Goal: Task Accomplishment & Management: Manage account settings

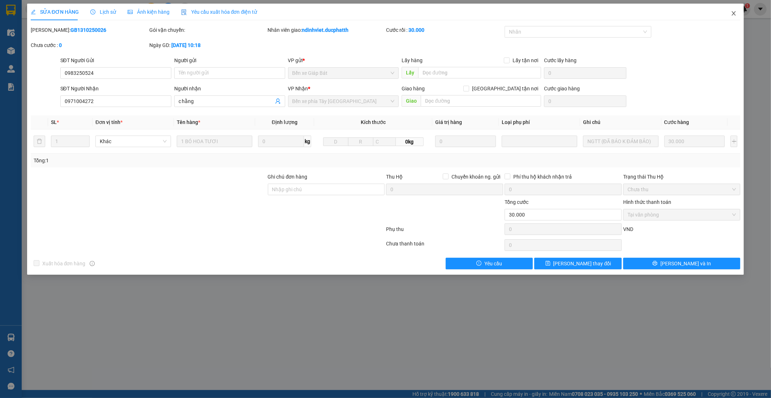
click at [730, 15] on span "Close" at bounding box center [734, 14] width 20 height 20
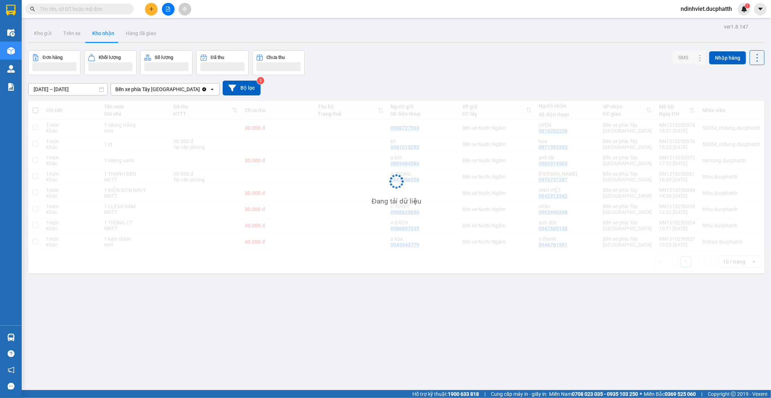
click at [52, 12] on input "text" at bounding box center [82, 9] width 85 height 8
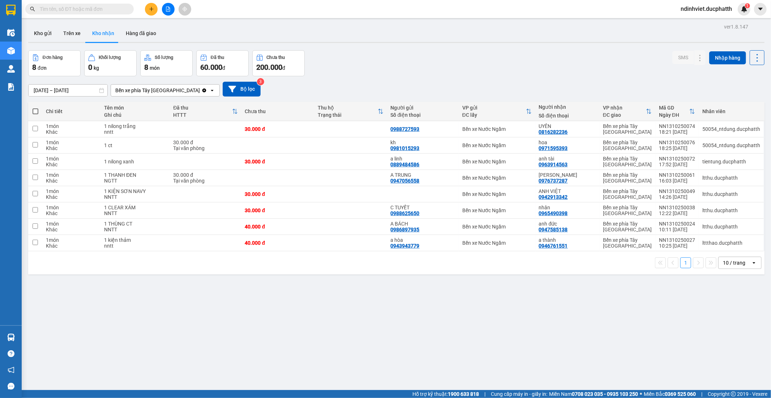
click at [52, 12] on input "text" at bounding box center [82, 9] width 85 height 8
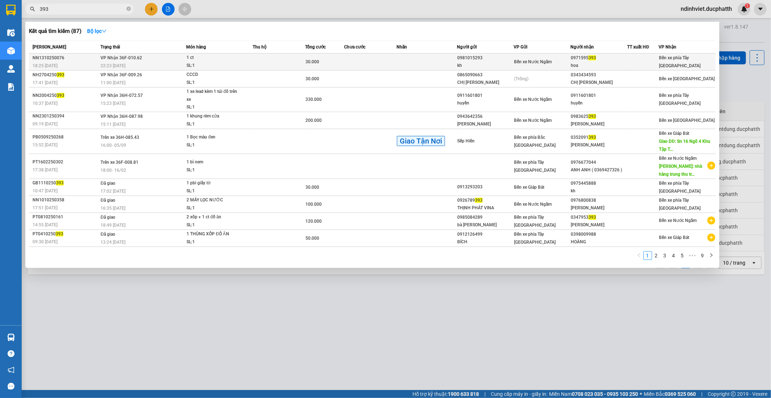
type input "393"
click at [543, 64] on span "Bến xe Nước Ngầm" at bounding box center [533, 61] width 38 height 5
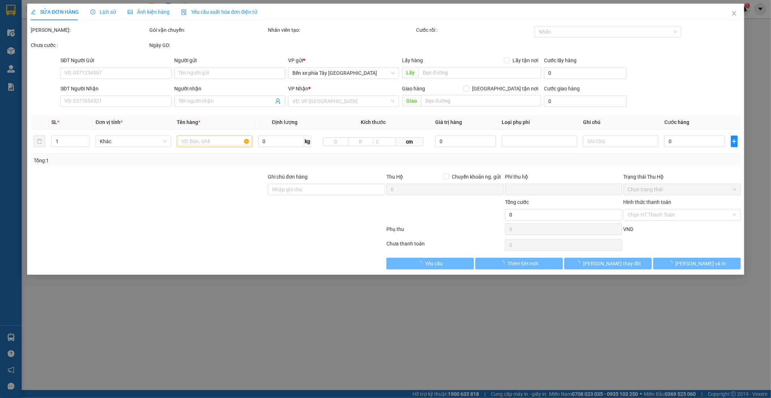
type input "0981015293"
type input "kh"
type input "0971595393"
type input "hoa"
type input "0"
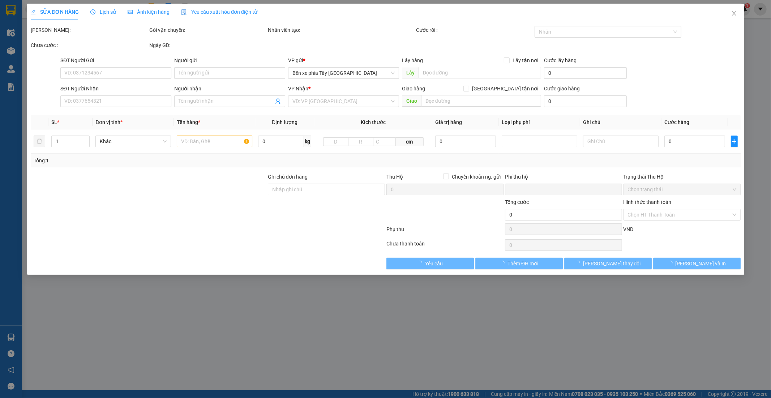
type input "30.000"
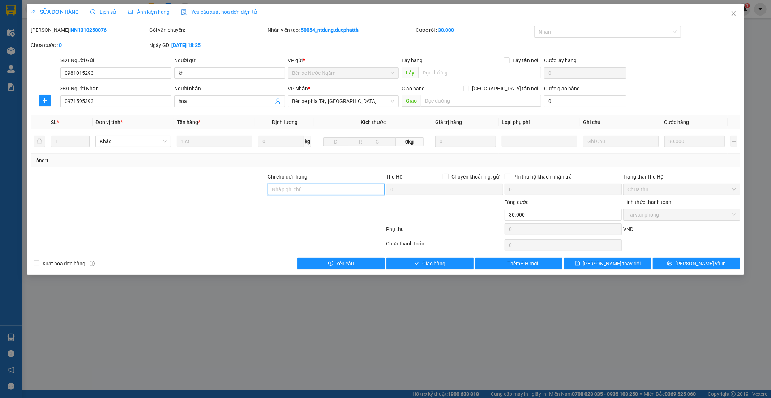
click at [317, 189] on input "Ghi chú đơn hàng" at bounding box center [326, 190] width 117 height 12
type input "Q"
click at [319, 189] on input "Q" at bounding box center [326, 190] width 117 height 12
click at [443, 268] on span "Lưu và Giao hàng" at bounding box center [434, 264] width 69 height 8
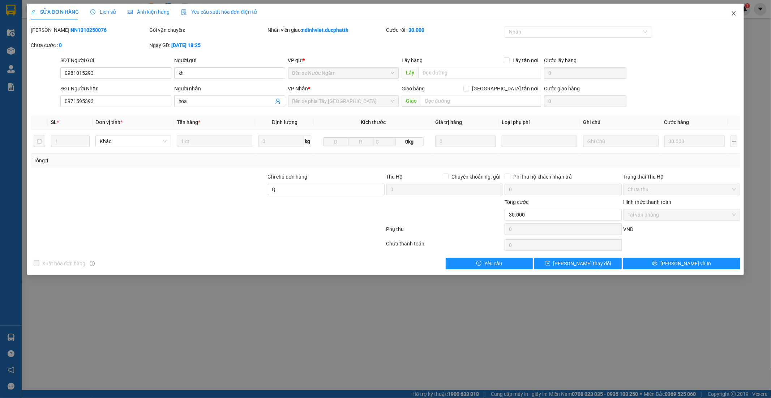
click at [734, 9] on span "Close" at bounding box center [734, 14] width 20 height 20
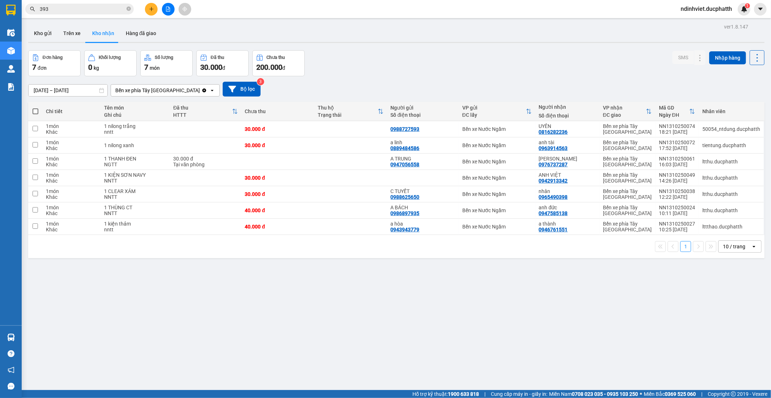
drag, startPoint x: 176, startPoint y: 14, endPoint x: 172, endPoint y: 12, distance: 4.0
click at [175, 13] on div at bounding box center [168, 9] width 54 height 13
click at [163, 8] on button at bounding box center [168, 9] width 13 height 13
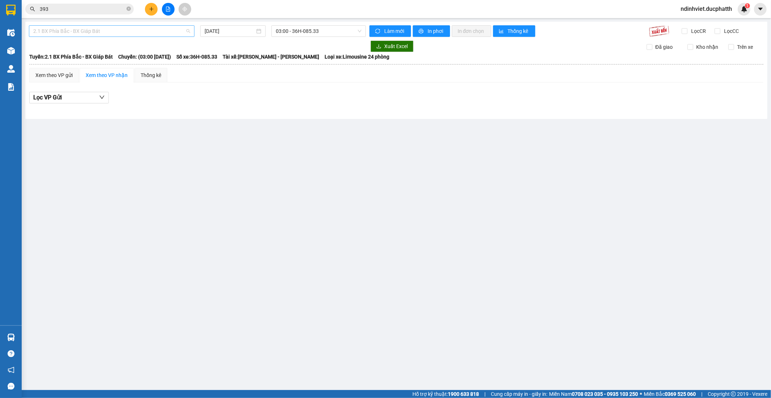
click at [114, 31] on span "2.1 BX Phía Bắc - BX Giáp Bát" at bounding box center [111, 31] width 157 height 11
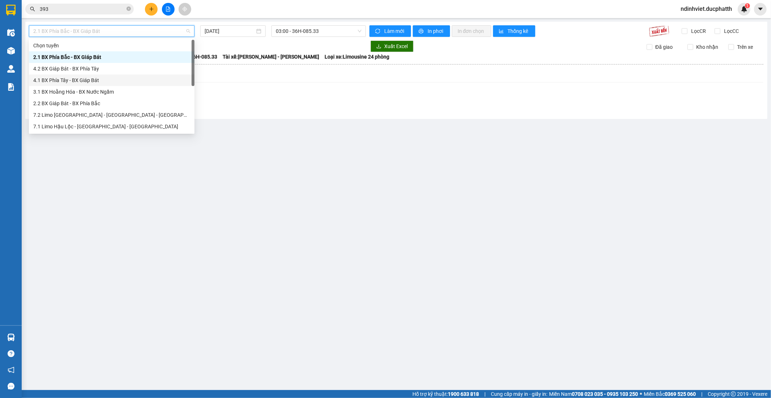
scroll to position [81, 0]
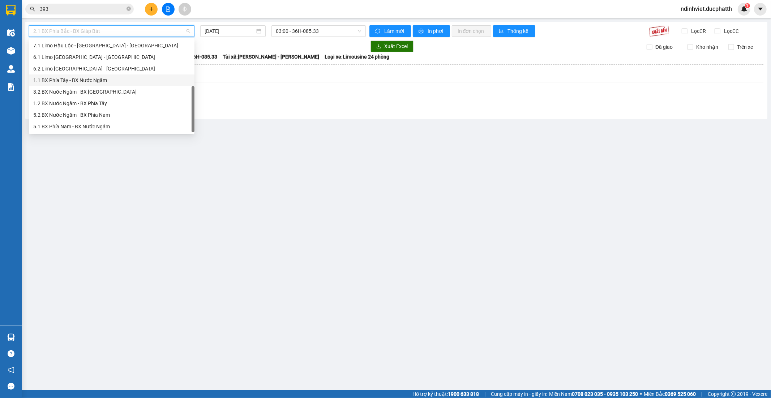
click at [84, 82] on div "1.1 BX Phía Tây - BX Nước Ngầm" at bounding box center [111, 80] width 157 height 8
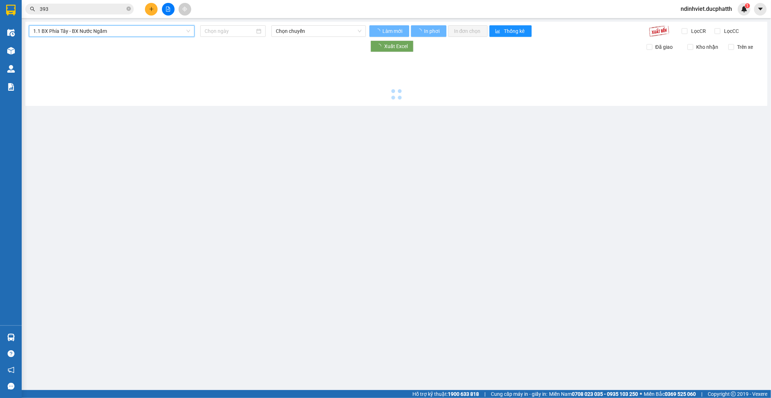
type input "14/10/2025"
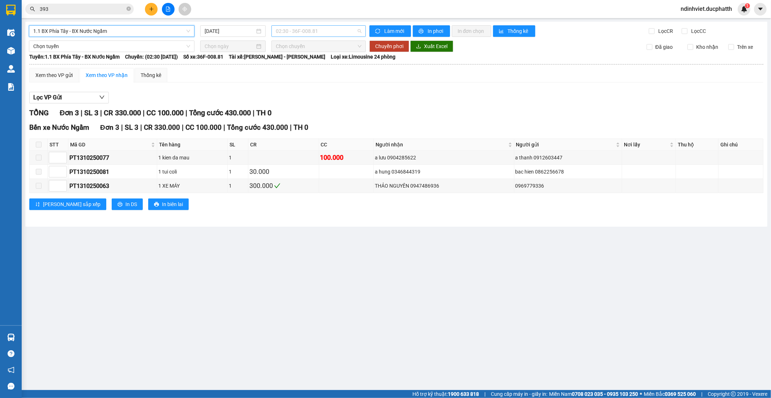
click at [307, 33] on span "02:30 - 36F-008.81" at bounding box center [318, 31] width 85 height 11
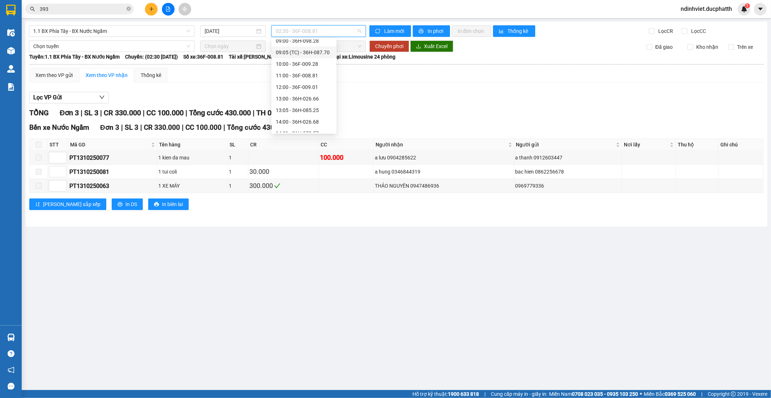
scroll to position [80, 0]
click at [308, 73] on div "08:00 - 36F-010.62" at bounding box center [304, 69] width 56 height 8
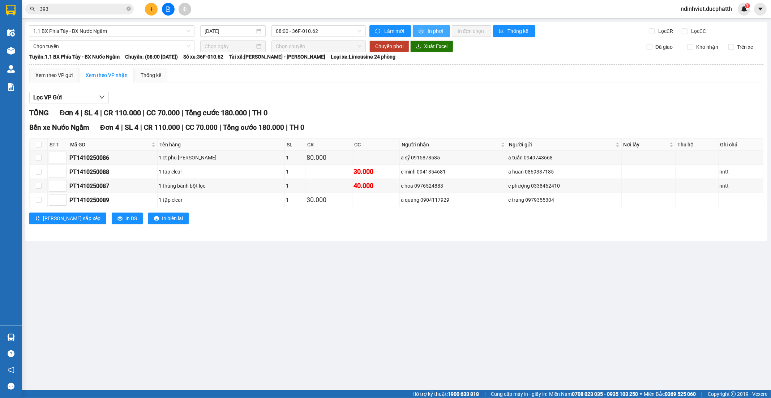
click at [431, 27] on span "In phơi" at bounding box center [436, 31] width 17 height 8
click at [586, 286] on main "1.1 BX Phía Tây - BX Nước Ngầm 14/10/2025 08:00 - 36F-010.62 Làm mới In phơi In…" at bounding box center [385, 195] width 771 height 390
click at [72, 4] on span "393" at bounding box center [79, 9] width 108 height 11
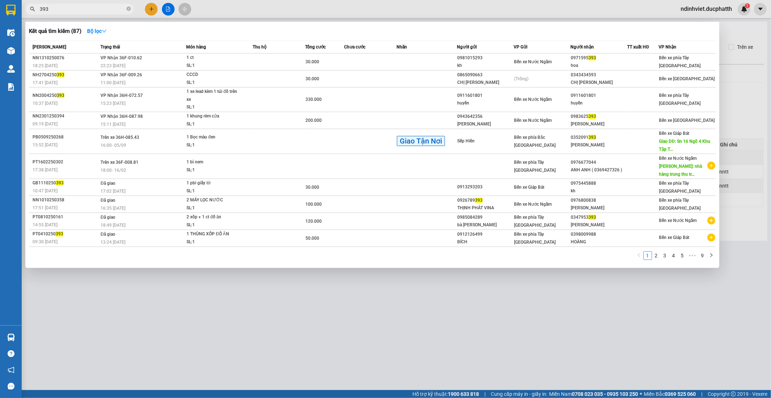
click at [72, 4] on span "393" at bounding box center [79, 9] width 108 height 11
click at [72, 15] on div at bounding box center [385, 199] width 771 height 398
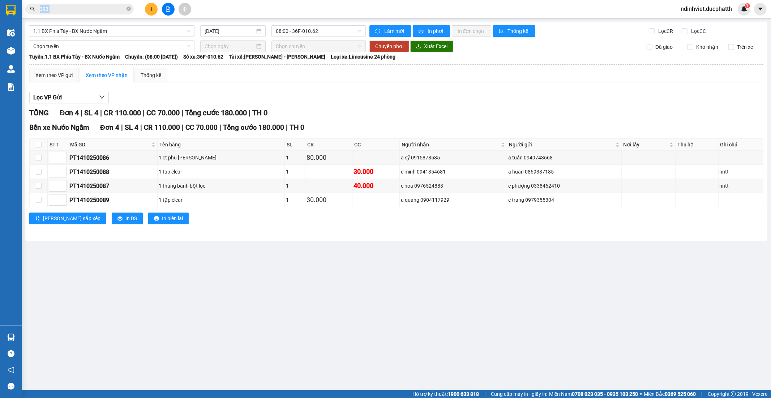
click at [72, 15] on div "Kết quả tìm kiếm ( 87 ) Bộ lọc Mã ĐH Trạng thái Món hàng Thu hộ Tổng cước Chưa …" at bounding box center [70, 9] width 141 height 13
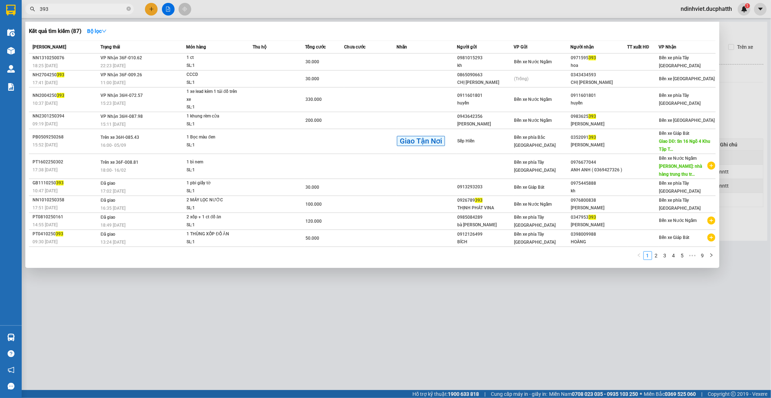
click at [72, 13] on span "393" at bounding box center [79, 9] width 108 height 11
click at [67, 10] on input "393" at bounding box center [82, 9] width 85 height 8
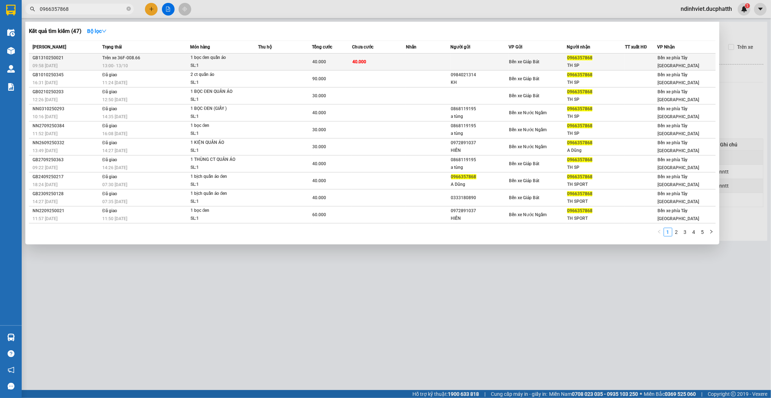
type input "0966357868"
click at [411, 65] on td at bounding box center [428, 62] width 45 height 17
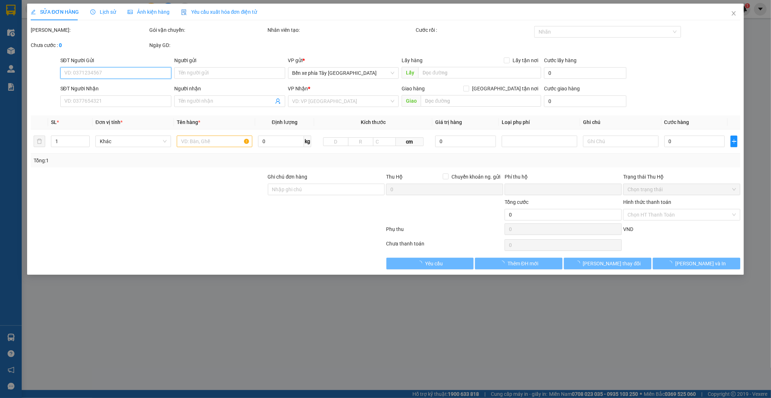
type input "0966357868"
type input "TH SP"
type input "0"
type input "40.000"
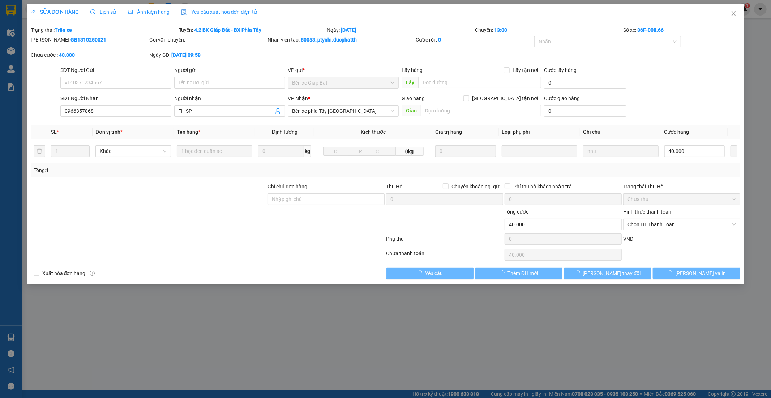
click at [132, 228] on div at bounding box center [148, 220] width 237 height 25
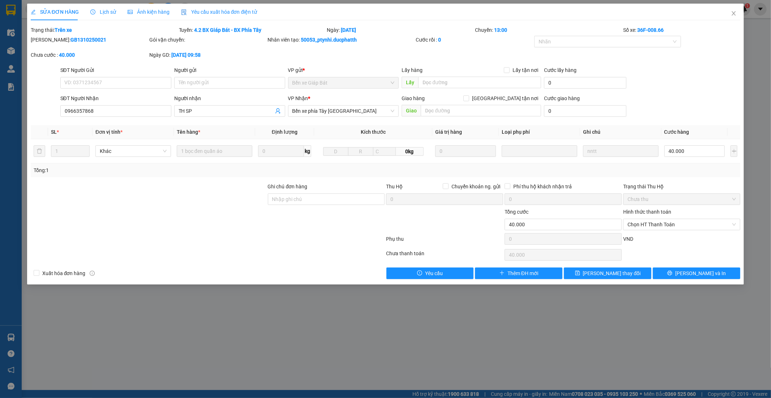
click at [239, 215] on div at bounding box center [148, 220] width 237 height 25
click at [731, 14] on icon "close" at bounding box center [734, 13] width 6 height 6
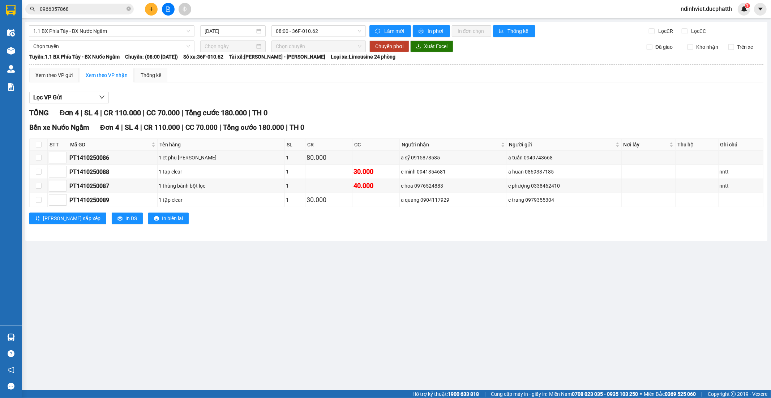
click at [247, 297] on main "1.1 BX Phía Tây - BX Nước Ngầm 14/10/2025 08:00 - 36F-010.62 Làm mới In phơi In…" at bounding box center [385, 195] width 771 height 390
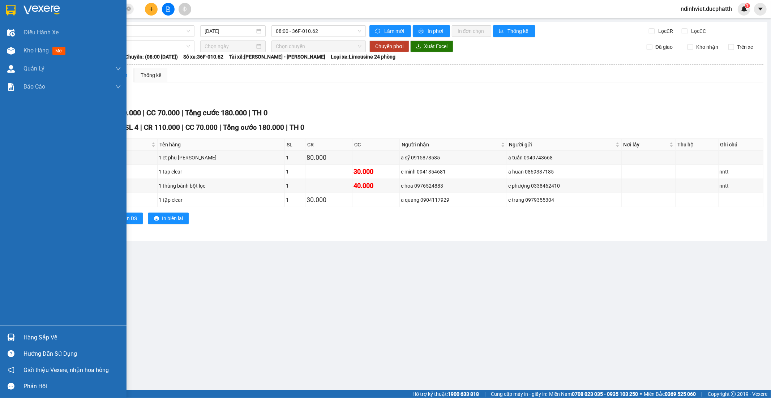
click at [10, 335] on img at bounding box center [11, 338] width 8 height 8
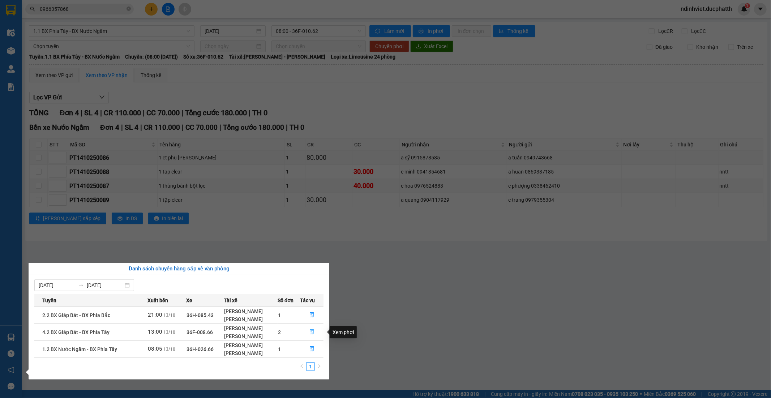
click at [310, 331] on icon "file-done" at bounding box center [312, 331] width 4 height 5
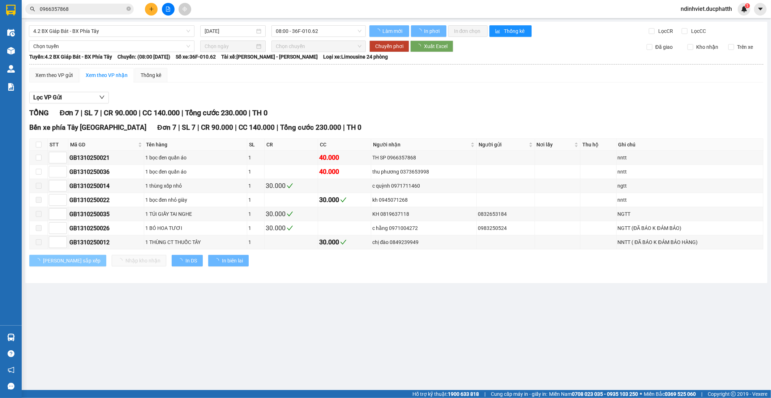
type input "13/10/2025"
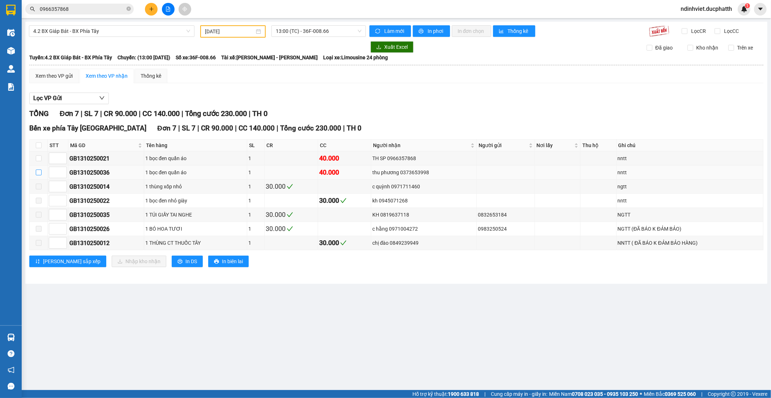
click at [36, 171] on input "checkbox" at bounding box center [39, 173] width 6 height 6
checkbox input "true"
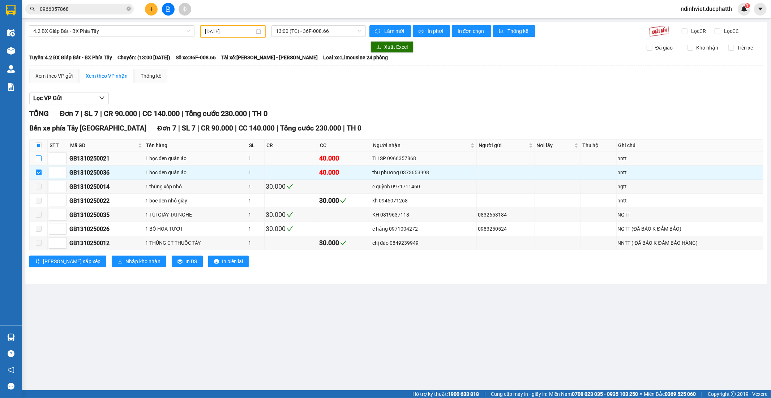
click at [38, 157] on input "checkbox" at bounding box center [39, 158] width 6 height 6
checkbox input "true"
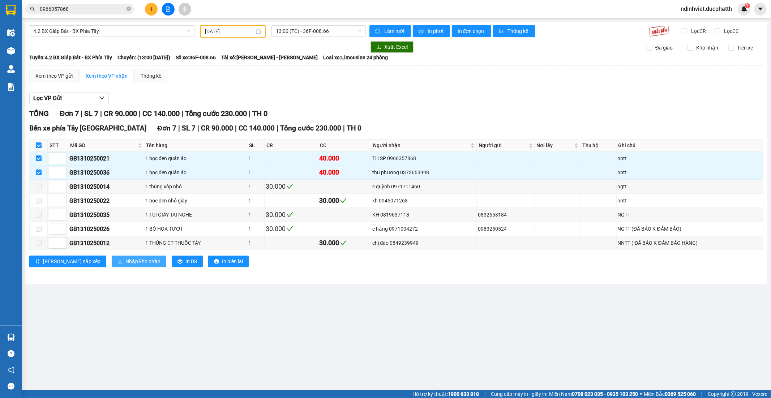
click at [129, 260] on button "Nhập kho nhận" at bounding box center [139, 262] width 55 height 12
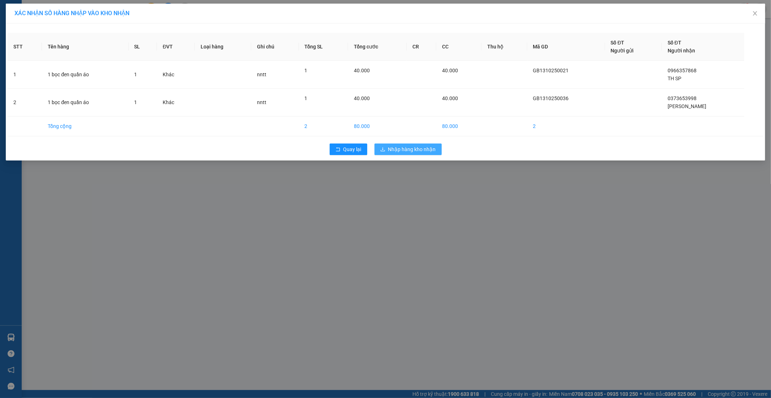
click at [416, 149] on span "Nhập hàng kho nhận" at bounding box center [412, 149] width 48 height 8
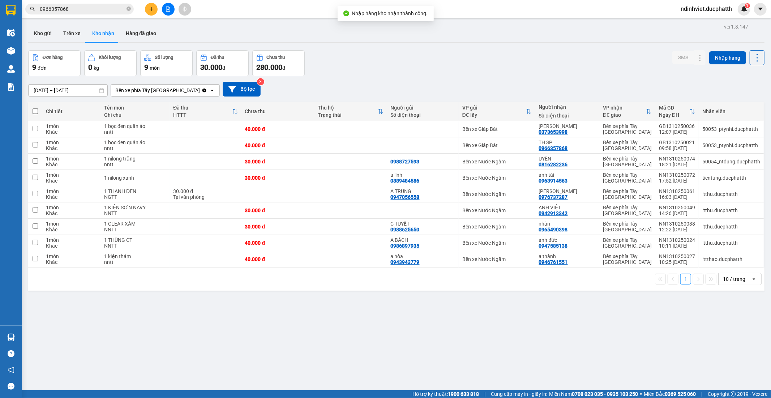
click at [312, 311] on div "ver 1.8.147 Kho gửi Trên xe Kho nhận Hàng đã giao Đơn hàng 9 đơn Khối lượng 0 k…" at bounding box center [396, 221] width 742 height 398
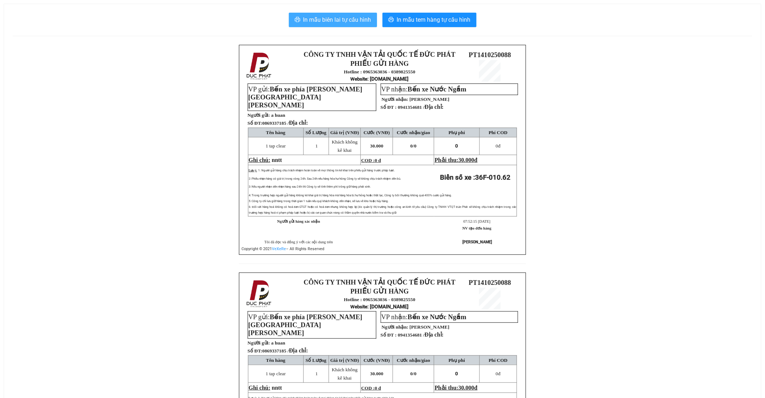
click at [345, 18] on span "In mẫu biên lai tự cấu hình" at bounding box center [337, 19] width 68 height 9
click at [215, 27] on div "In mẫu biên lai tự cấu hình In mẫu tem hàng tự cấu hình" at bounding box center [383, 20] width 740 height 14
drag, startPoint x: 344, startPoint y: 18, endPoint x: 349, endPoint y: 20, distance: 5.5
click at [345, 19] on span "In mẫu biên lai tự cấu hình" at bounding box center [337, 19] width 68 height 9
